Goal: Information Seeking & Learning: Learn about a topic

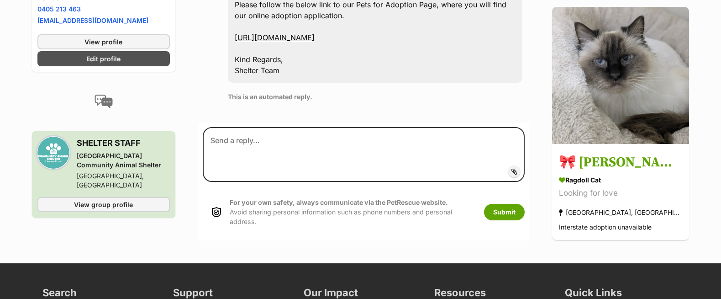
scroll to position [482, 0]
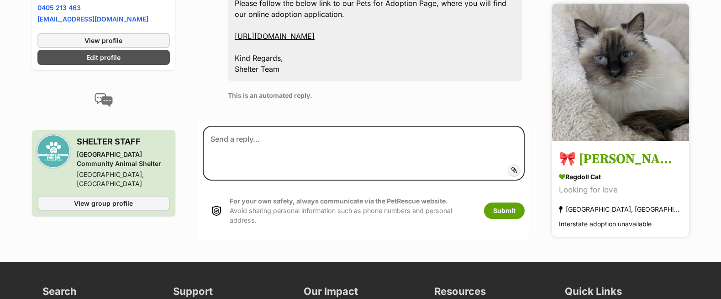
click at [626, 149] on h3 "🎀 [PERSON_NAME] 6172 🎀" at bounding box center [620, 159] width 123 height 21
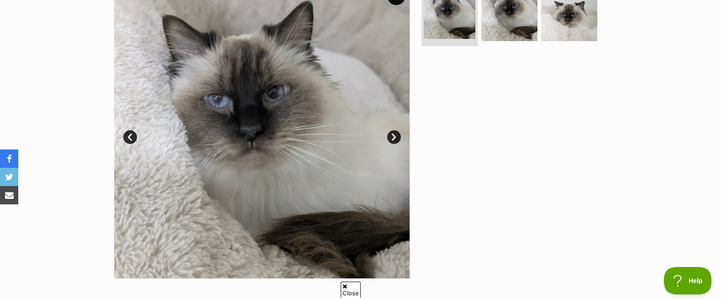
scroll to position [211, 0]
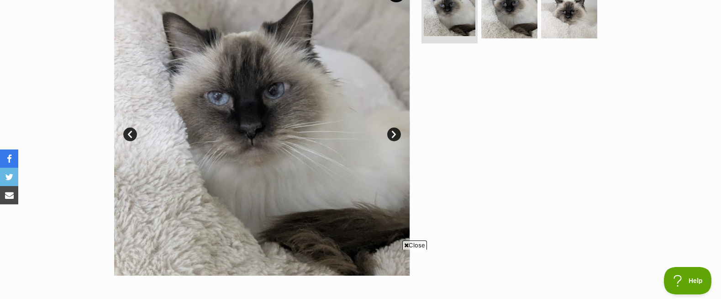
click at [388, 135] on link "Next" at bounding box center [394, 134] width 14 height 14
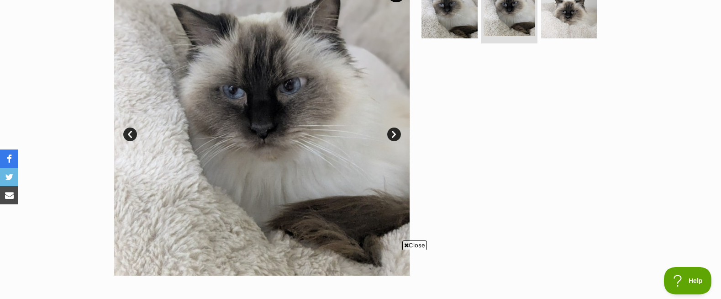
scroll to position [0, 0]
click at [388, 135] on link "Next" at bounding box center [394, 134] width 14 height 14
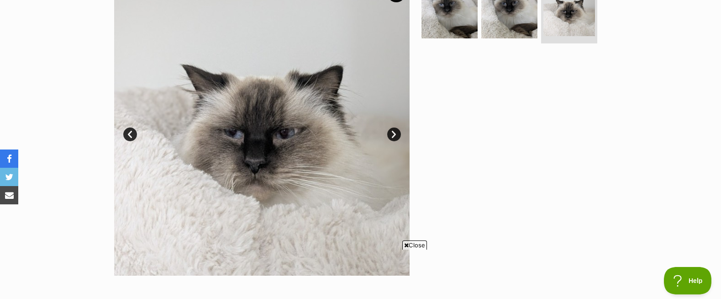
click at [393, 135] on link "Next" at bounding box center [394, 134] width 14 height 14
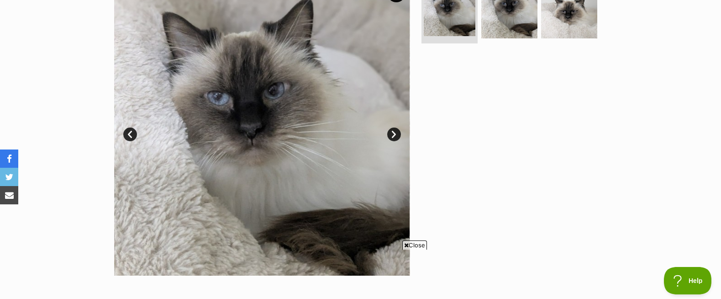
drag, startPoint x: 404, startPoint y: 246, endPoint x: 428, endPoint y: 233, distance: 28.0
click at [404, 246] on icon at bounding box center [406, 245] width 5 height 6
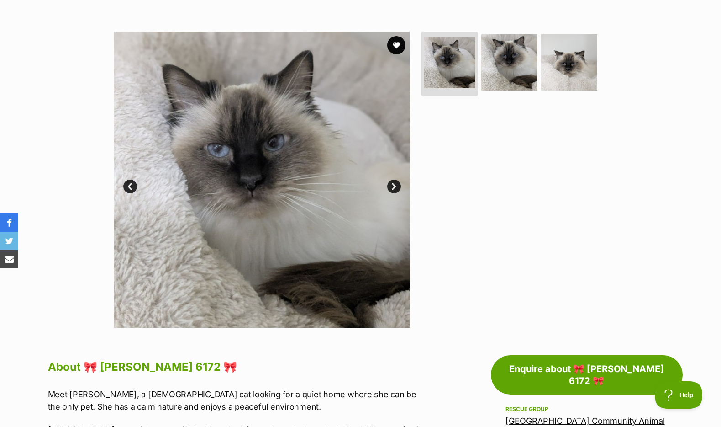
scroll to position [159, 0]
